Goal: Connect with others: Connect with others

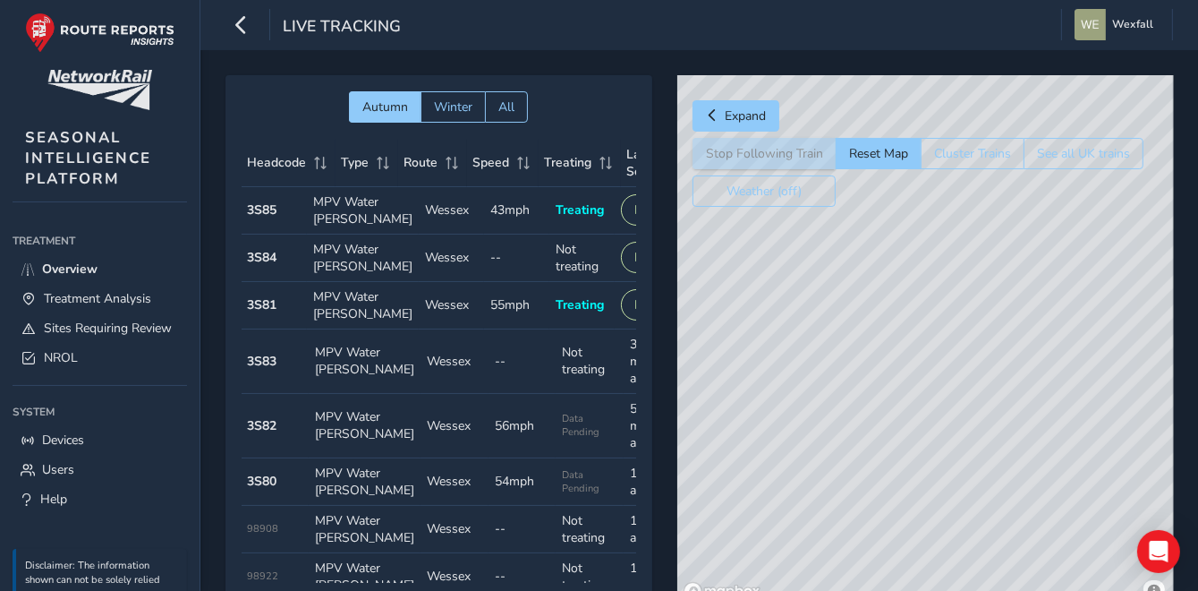
click at [943, 494] on div "© Mapbox © OpenStreetMap Improve this map" at bounding box center [925, 341] width 497 height 532
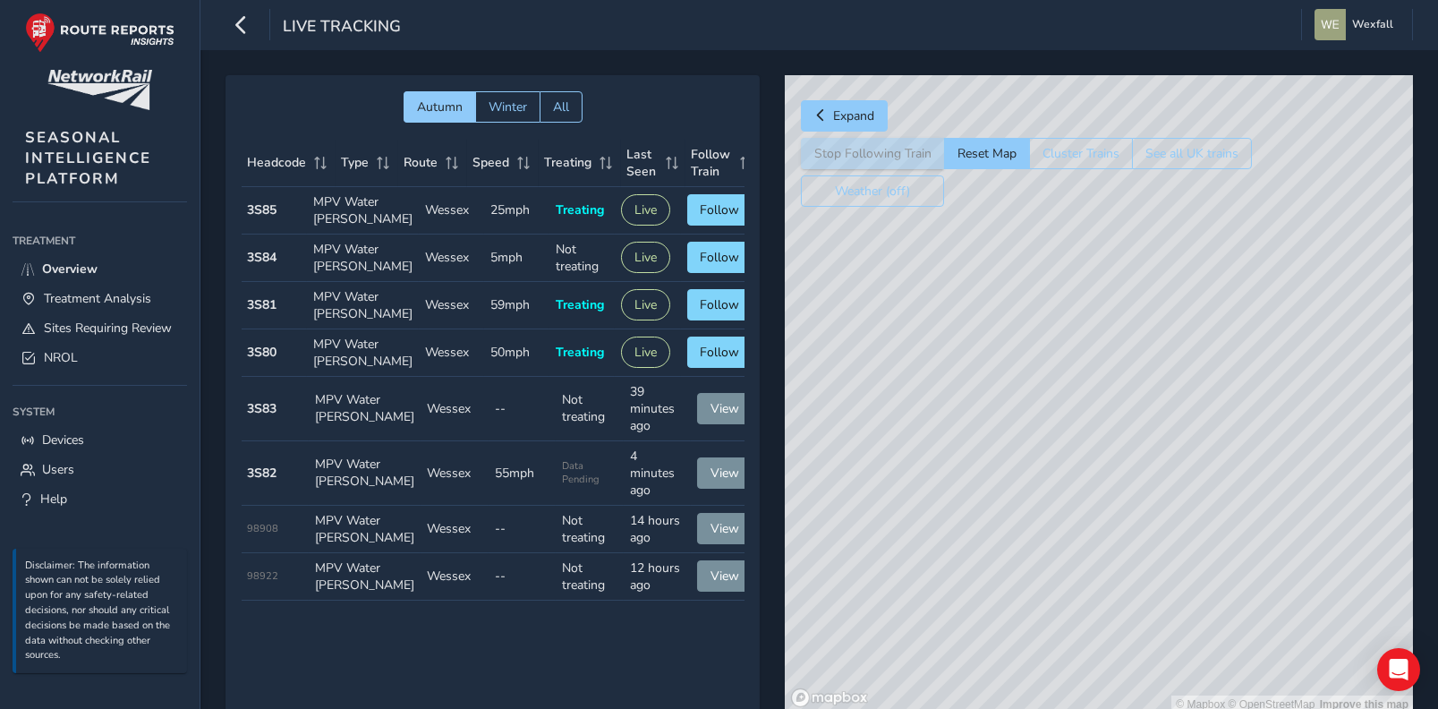
click at [1087, 585] on div "© Mapbox © OpenStreetMap Improve this map" at bounding box center [1099, 394] width 628 height 638
click at [1077, 578] on div "© Mapbox © OpenStreetMap Improve this map" at bounding box center [1099, 394] width 628 height 638
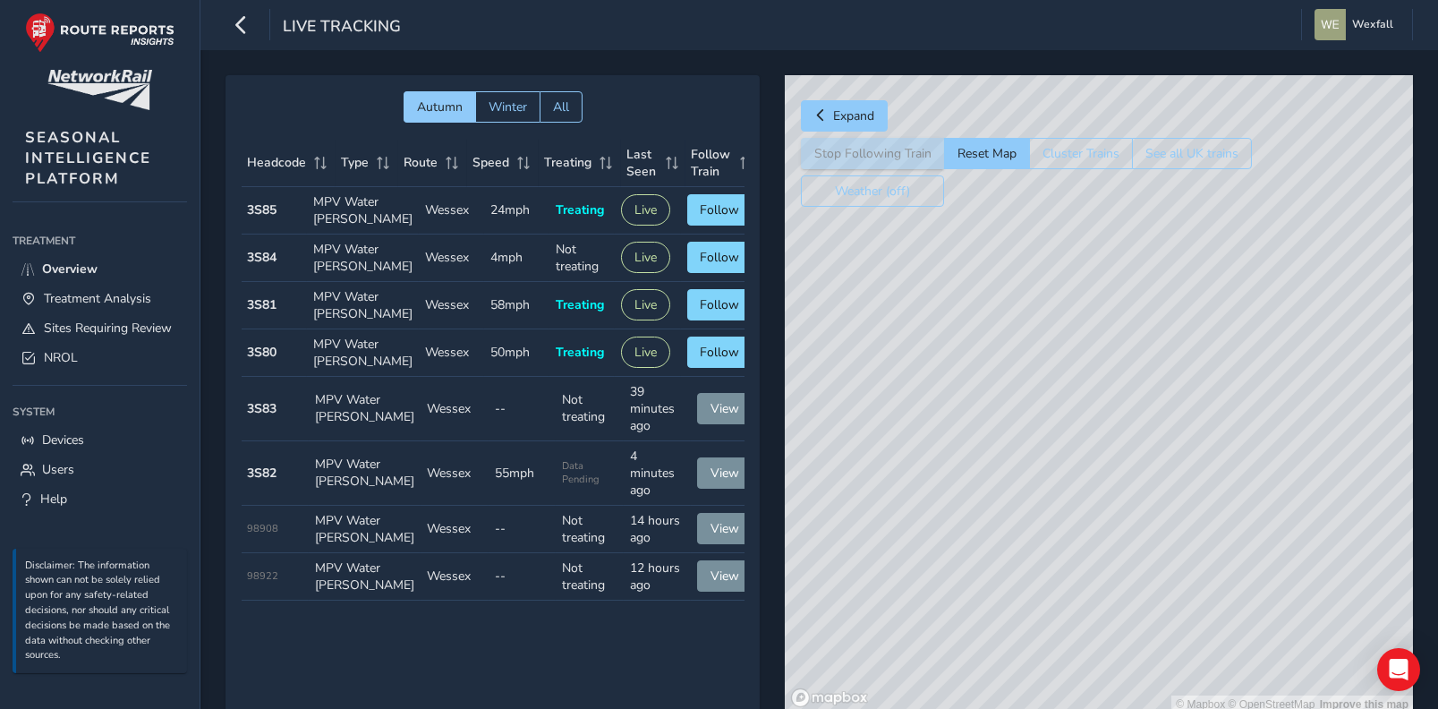
click at [1077, 578] on div "© Mapbox © OpenStreetMap Improve this map" at bounding box center [1099, 394] width 628 height 638
click at [1072, 590] on div "© Mapbox © OpenStreetMap Improve this map" at bounding box center [1099, 394] width 628 height 638
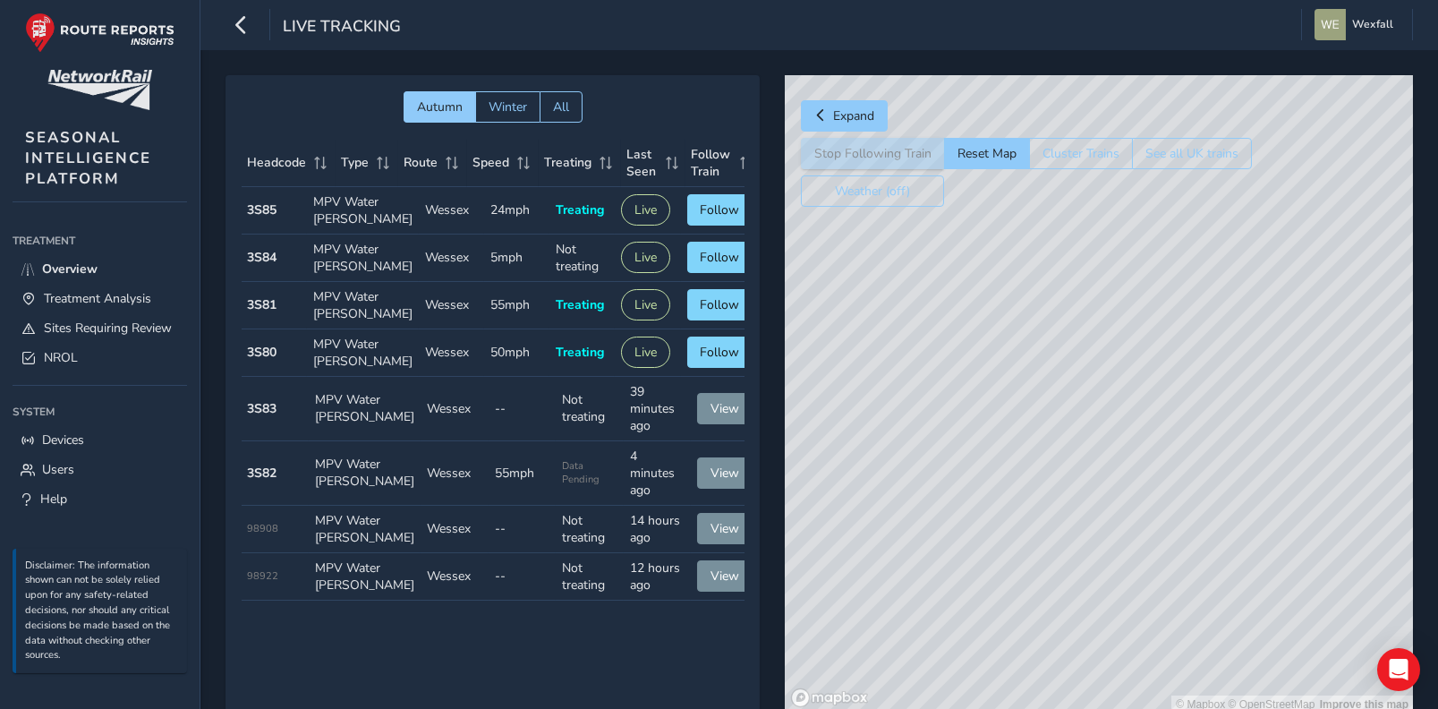
click at [1072, 590] on div "© Mapbox © OpenStreetMap Improve this map" at bounding box center [1099, 394] width 628 height 638
drag, startPoint x: 1179, startPoint y: 611, endPoint x: 1255, endPoint y: 188, distance: 430.1
click at [1197, 188] on div "© Mapbox © OpenStreetMap Improve this map © Maxar" at bounding box center [1099, 394] width 628 height 638
drag, startPoint x: 1153, startPoint y: 457, endPoint x: 1272, endPoint y: 302, distance: 196.0
click at [1197, 302] on div "© Mapbox © OpenStreetMap Improve this map © Maxar" at bounding box center [1099, 394] width 628 height 638
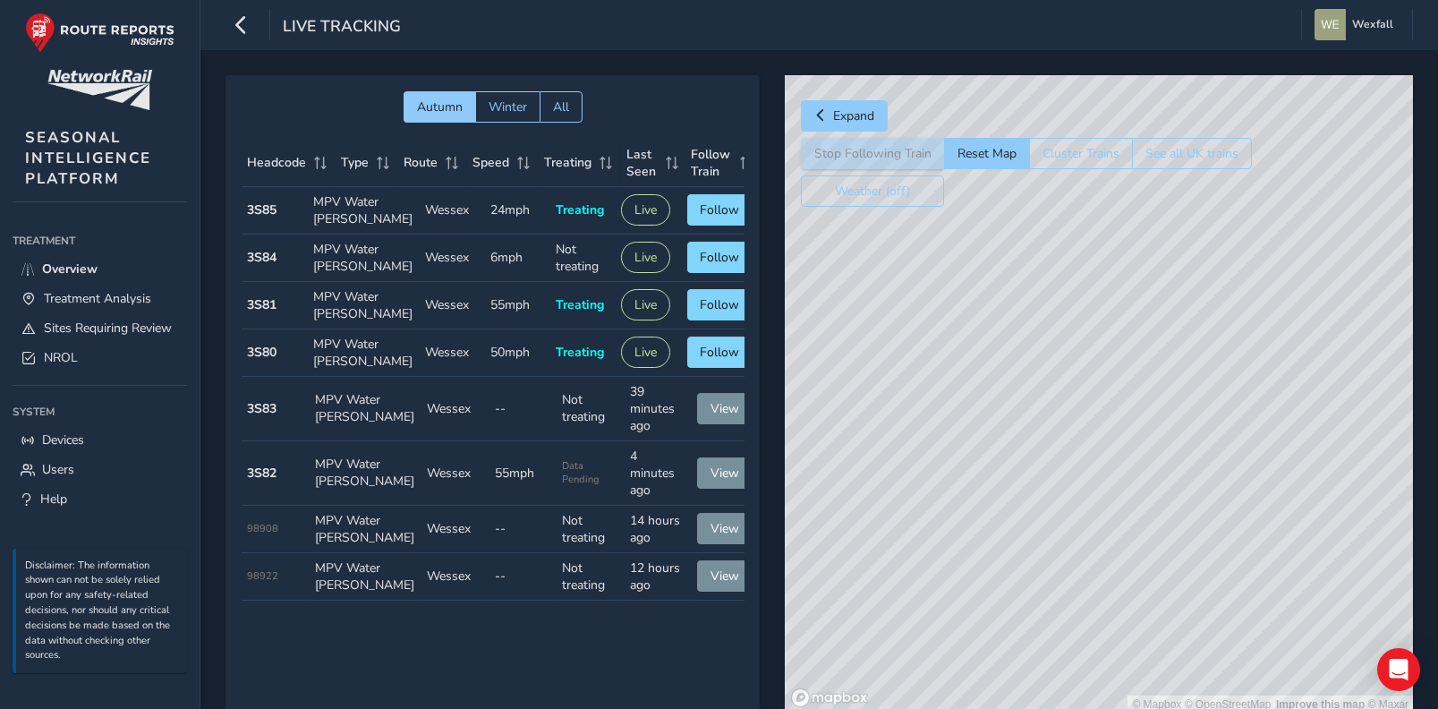
drag, startPoint x: 1111, startPoint y: 426, endPoint x: 1150, endPoint y: 567, distance: 146.8
click at [1150, 567] on div "© Mapbox © OpenStreetMap Improve this map © Maxar" at bounding box center [1099, 394] width 628 height 638
drag, startPoint x: 1129, startPoint y: 495, endPoint x: 1227, endPoint y: 396, distance: 138.6
click at [1197, 396] on div "© Mapbox © OpenStreetMap Improve this map © Maxar" at bounding box center [1099, 394] width 628 height 638
drag, startPoint x: 1071, startPoint y: 419, endPoint x: 1029, endPoint y: 462, distance: 60.1
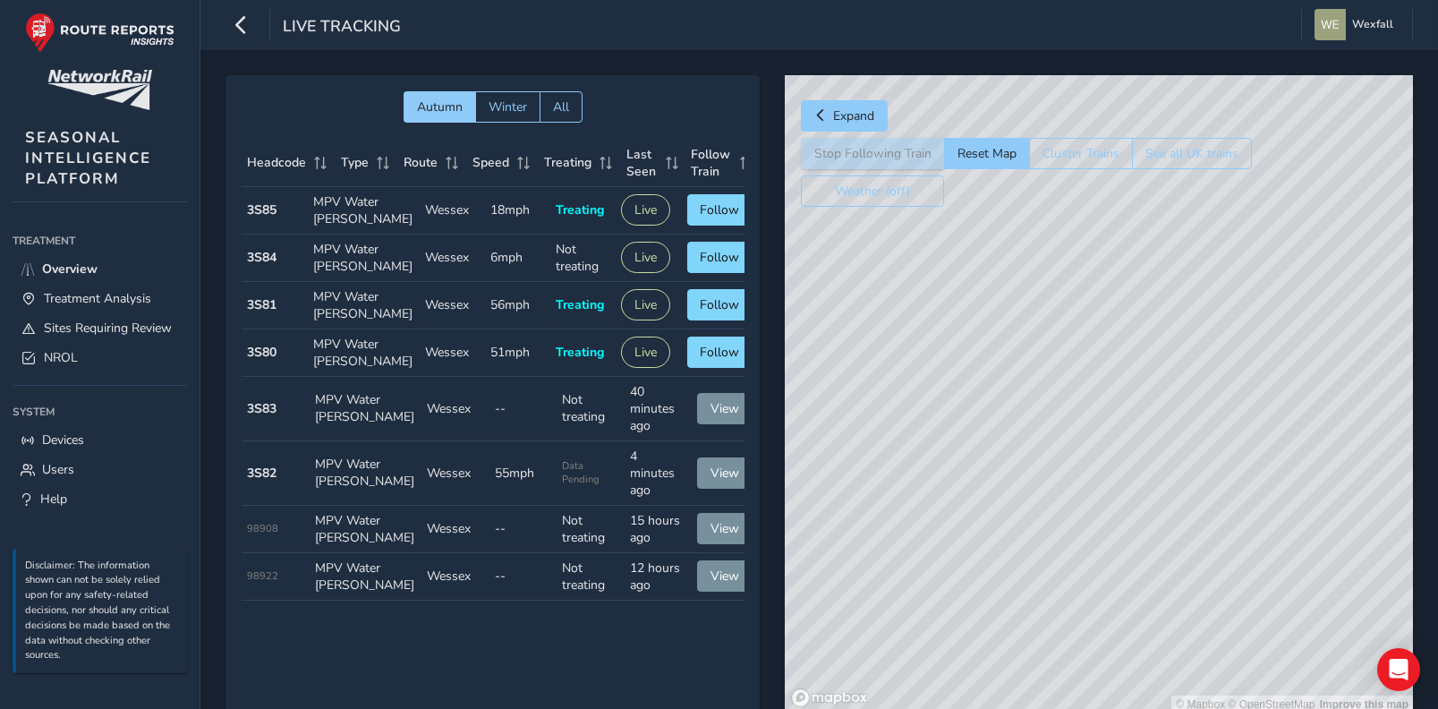
click at [1029, 462] on div "© Mapbox © OpenStreetMap Improve this map" at bounding box center [1099, 394] width 628 height 638
drag, startPoint x: 1126, startPoint y: 493, endPoint x: 865, endPoint y: 641, distance: 300.2
click at [866, 590] on div "© Mapbox © OpenStreetMap Improve this map" at bounding box center [1099, 394] width 628 height 638
drag, startPoint x: 967, startPoint y: 511, endPoint x: 924, endPoint y: 626, distance: 122.0
click at [924, 590] on div "© Mapbox © OpenStreetMap Improve this map" at bounding box center [1099, 394] width 628 height 638
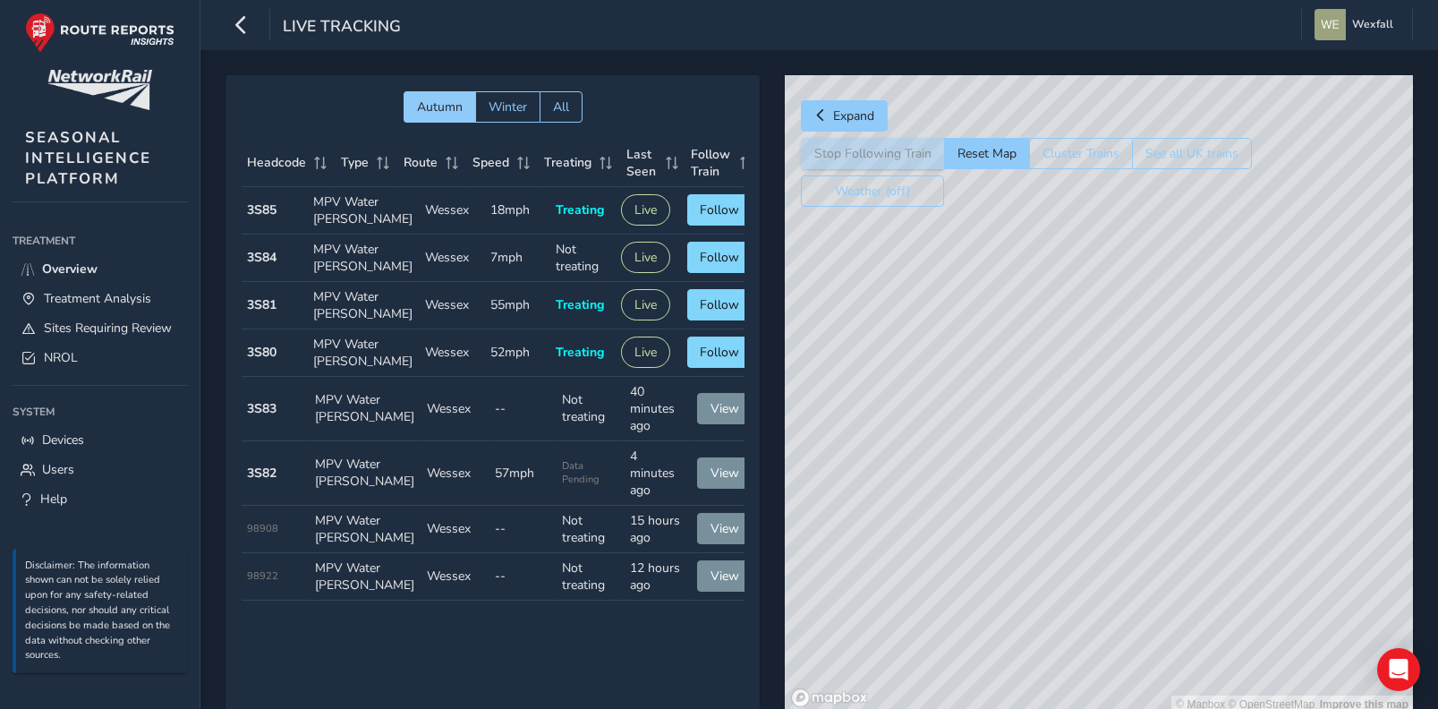
click at [1013, 255] on div "© Mapbox © OpenStreetMap Improve this map" at bounding box center [1099, 394] width 628 height 638
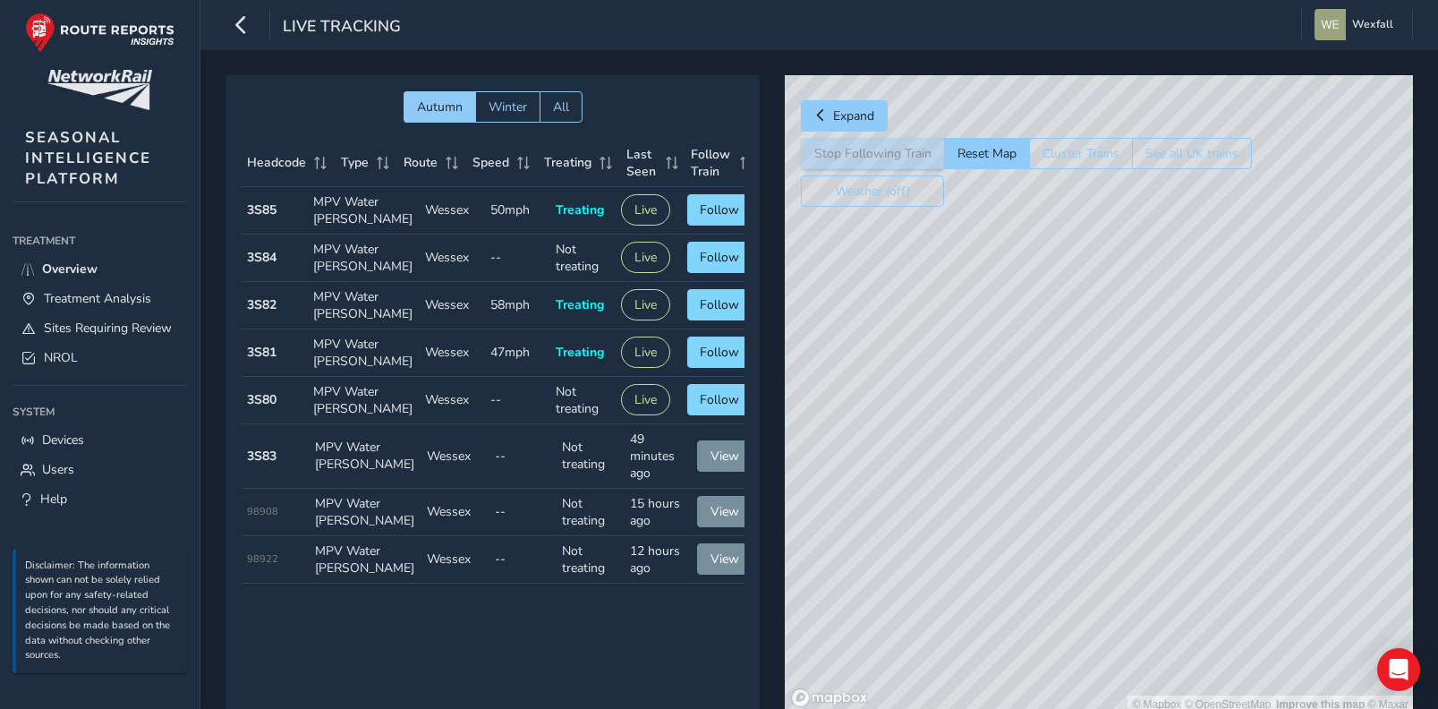
drag, startPoint x: 899, startPoint y: 447, endPoint x: 1289, endPoint y: 375, distance: 396.9
click at [1197, 375] on div "© Mapbox © OpenStreetMap Improve this map © Maxar" at bounding box center [1099, 394] width 628 height 638
drag, startPoint x: 1011, startPoint y: 434, endPoint x: 1367, endPoint y: 395, distance: 358.4
click at [1197, 395] on div "© Mapbox © OpenStreetMap Improve this map © Maxar" at bounding box center [1099, 394] width 628 height 638
click at [1197, 419] on div "© Mapbox © OpenStreetMap Improve this map © Maxar" at bounding box center [1099, 394] width 628 height 638
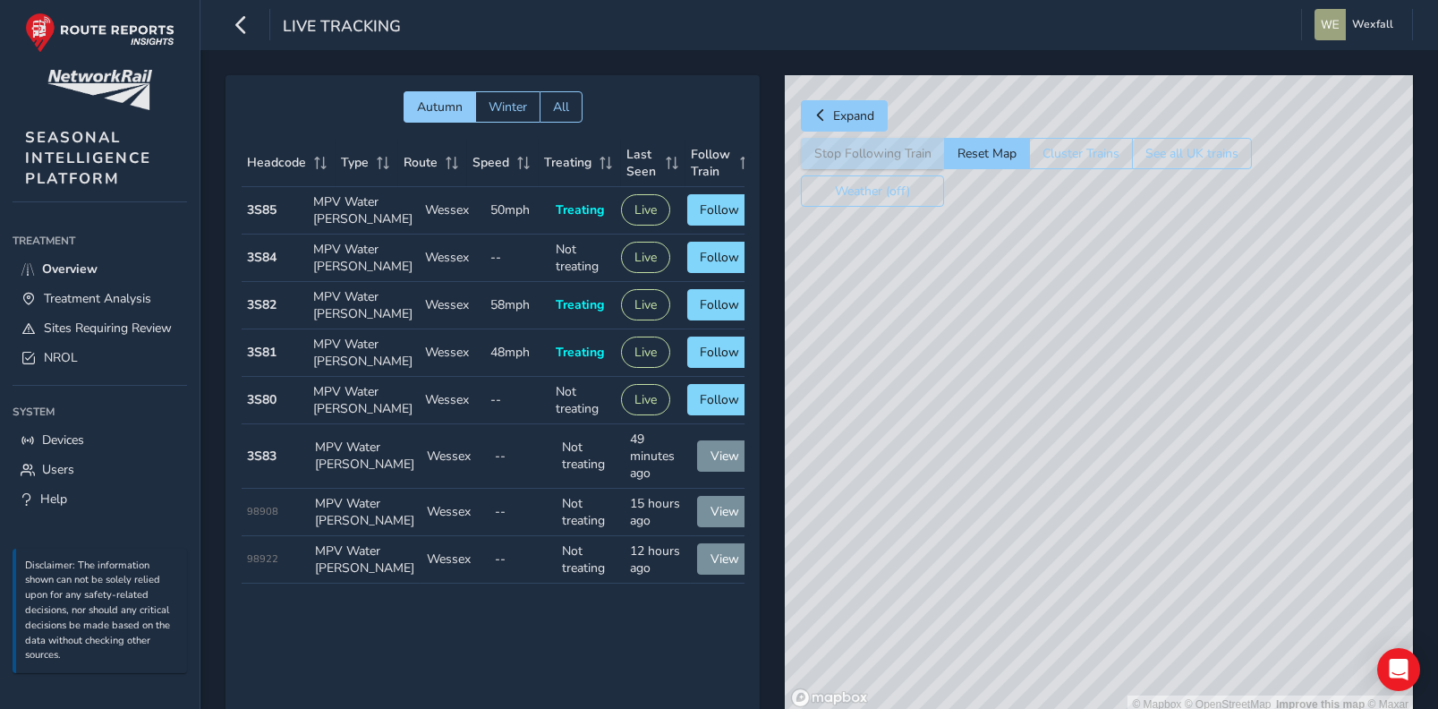
drag, startPoint x: 1012, startPoint y: 473, endPoint x: 1035, endPoint y: 464, distance: 24.9
click at [1035, 464] on div "© Mapbox © OpenStreetMap Improve this map © Maxar" at bounding box center [1099, 394] width 628 height 638
drag, startPoint x: 982, startPoint y: 528, endPoint x: 1196, endPoint y: 487, distance: 217.8
click at [1192, 487] on div "© Mapbox © OpenStreetMap Improve this map" at bounding box center [1099, 394] width 628 height 638
drag, startPoint x: 1043, startPoint y: 509, endPoint x: 1203, endPoint y: 479, distance: 163.1
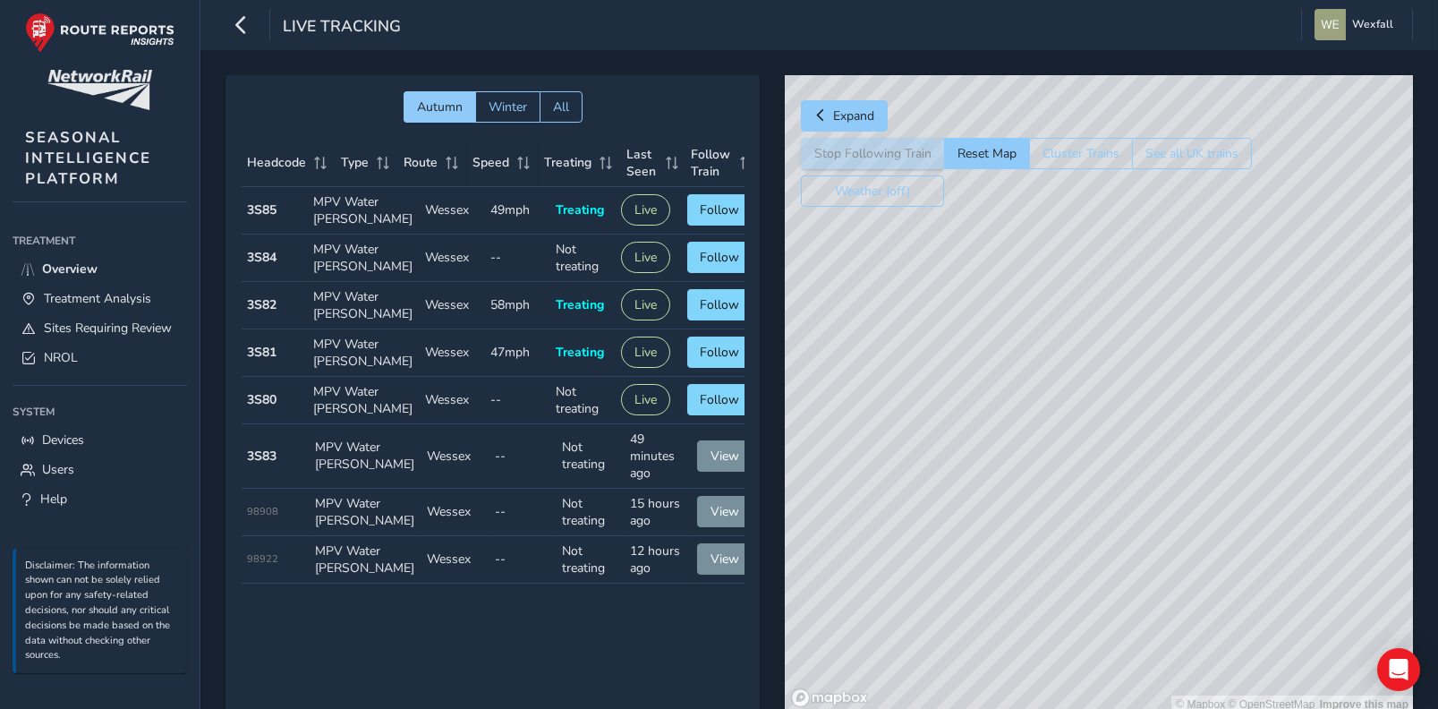
click at [1197, 479] on div "© Mapbox © OpenStreetMap Improve this map" at bounding box center [1099, 394] width 628 height 638
drag, startPoint x: 902, startPoint y: 549, endPoint x: 1045, endPoint y: 549, distance: 143.2
click at [1107, 550] on div "© Mapbox © OpenStreetMap Improve this map" at bounding box center [1099, 394] width 628 height 638
drag, startPoint x: 900, startPoint y: 554, endPoint x: 1027, endPoint y: 552, distance: 127.1
click at [1149, 563] on div "© Mapbox © OpenStreetMap Improve this map" at bounding box center [1099, 394] width 628 height 638
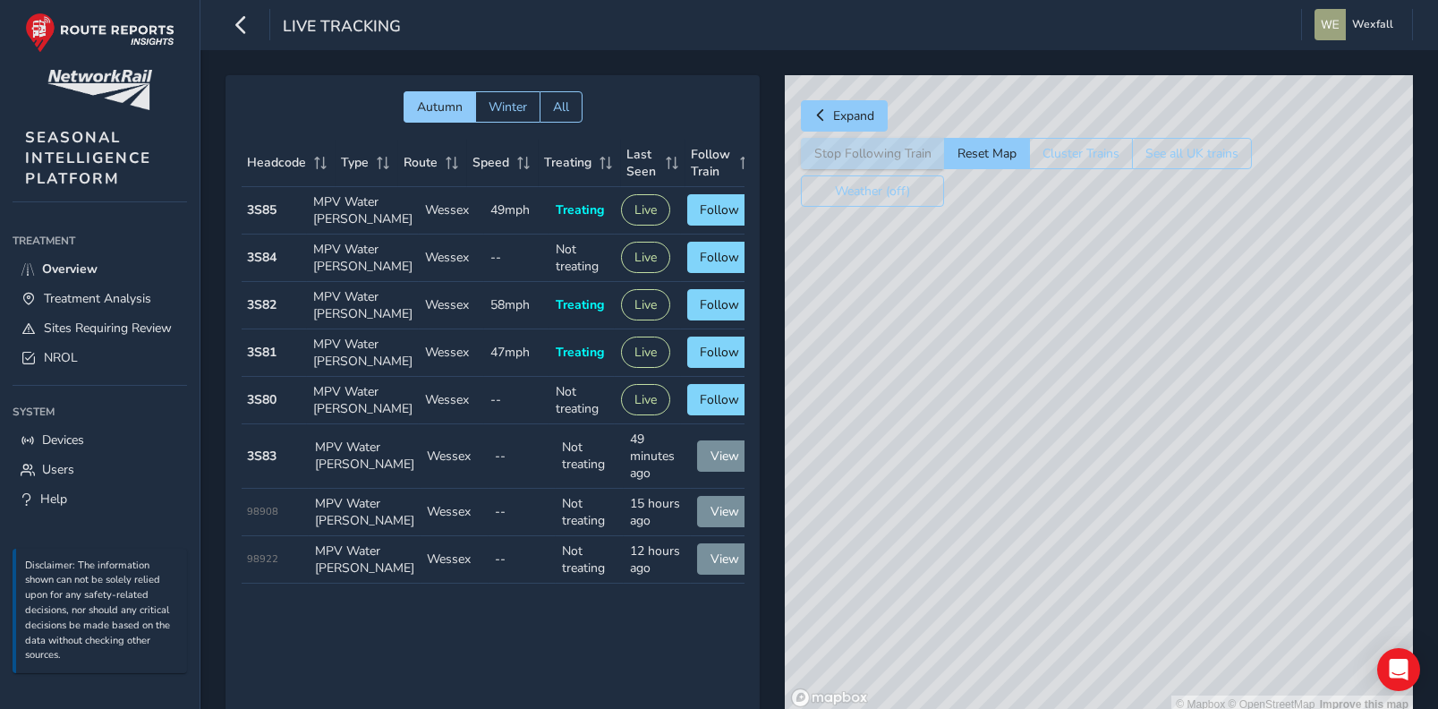
drag, startPoint x: 943, startPoint y: 564, endPoint x: 1155, endPoint y: 570, distance: 212.2
click at [1155, 570] on div "© Mapbox © OpenStreetMap Improve this map" at bounding box center [1099, 394] width 628 height 638
drag, startPoint x: 1060, startPoint y: 589, endPoint x: 1103, endPoint y: 582, distance: 44.4
click at [1091, 585] on div "© Mapbox © OpenStreetMap Improve this map" at bounding box center [1099, 394] width 628 height 638
drag, startPoint x: 947, startPoint y: 572, endPoint x: 1137, endPoint y: 574, distance: 189.7
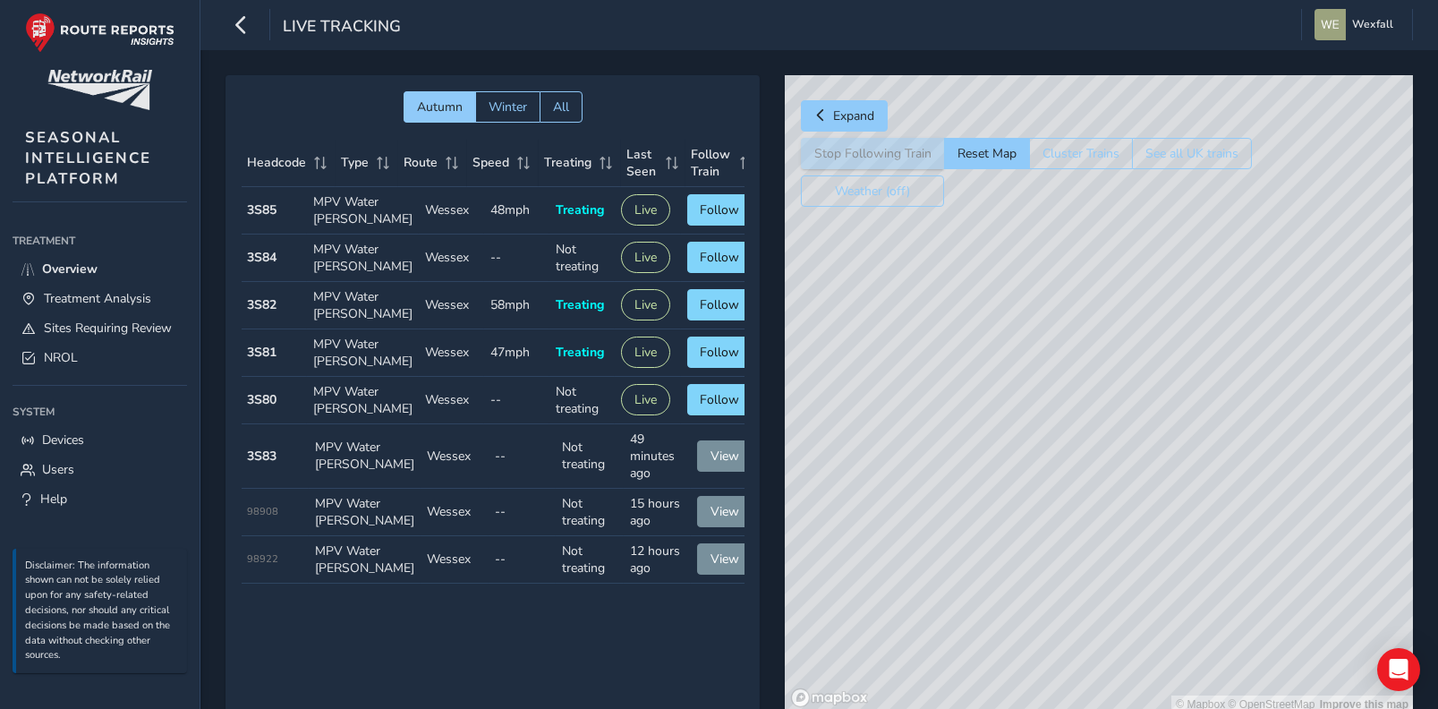
click at [1129, 574] on div "© Mapbox © OpenStreetMap Improve this map" at bounding box center [1099, 394] width 628 height 638
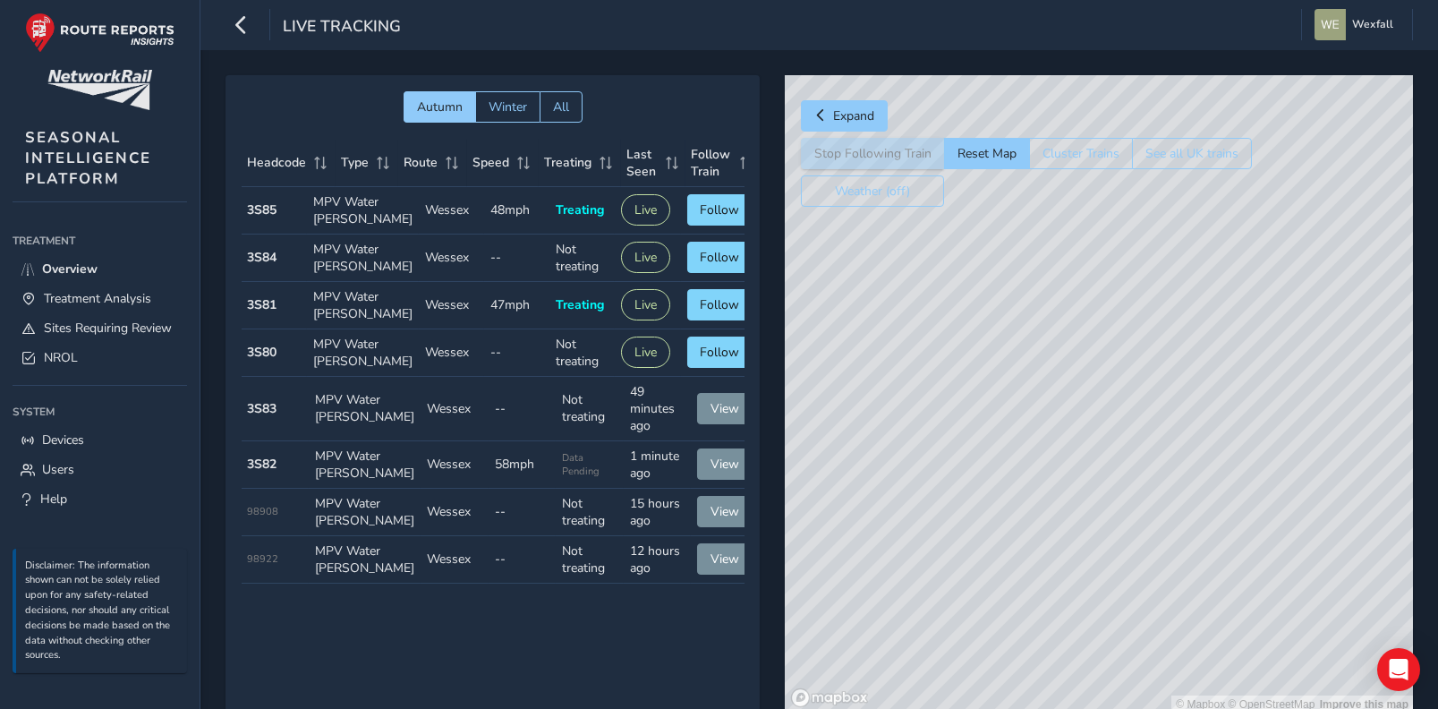
click at [1081, 576] on div "© Mapbox © OpenStreetMap Improve this map" at bounding box center [1099, 394] width 628 height 638
drag, startPoint x: 919, startPoint y: 523, endPoint x: 1057, endPoint y: 558, distance: 142.4
click at [1057, 558] on div "© Mapbox © OpenStreetMap Improve this map" at bounding box center [1099, 394] width 628 height 638
click at [703, 212] on span "Follow" at bounding box center [720, 209] width 39 height 17
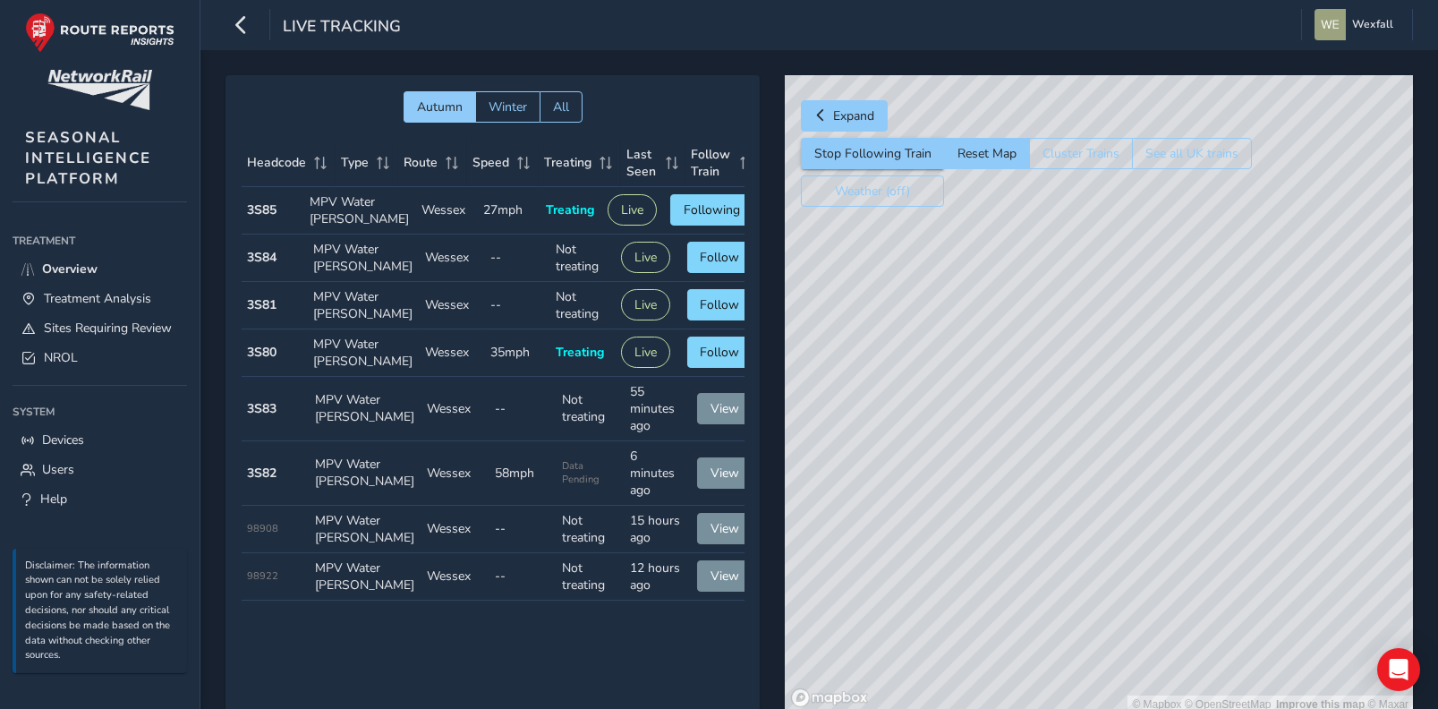
click at [1009, 590] on div "© Mapbox © OpenStreetMap Improve this map © Maxar" at bounding box center [1099, 394] width 628 height 638
drag, startPoint x: 1133, startPoint y: 450, endPoint x: 1125, endPoint y: 573, distance: 122.9
click at [1126, 575] on div "© Mapbox © OpenStreetMap Improve this map © Maxar" at bounding box center [1099, 394] width 628 height 638
